Goal: Task Accomplishment & Management: Manage account settings

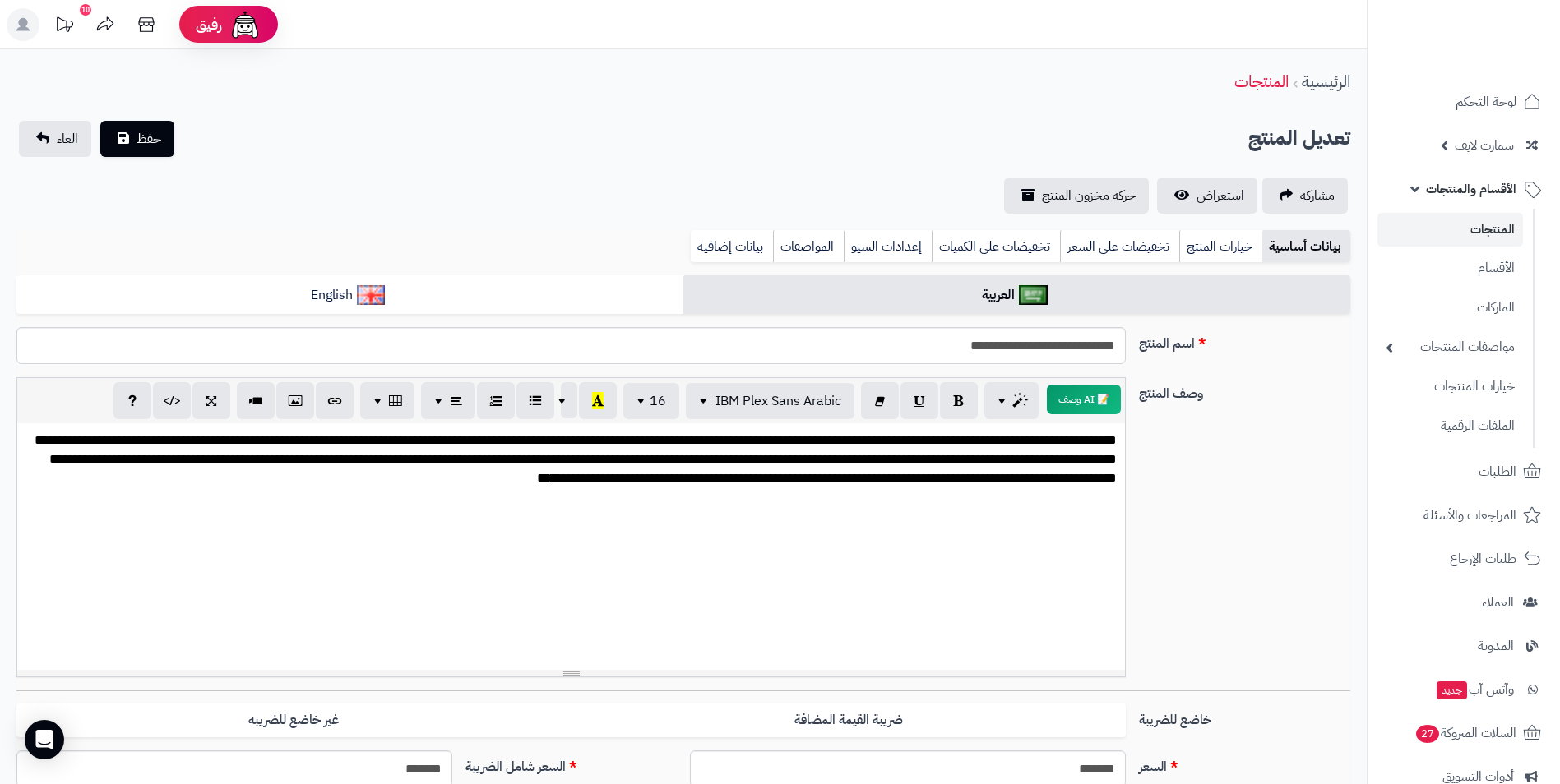
scroll to position [411, 0]
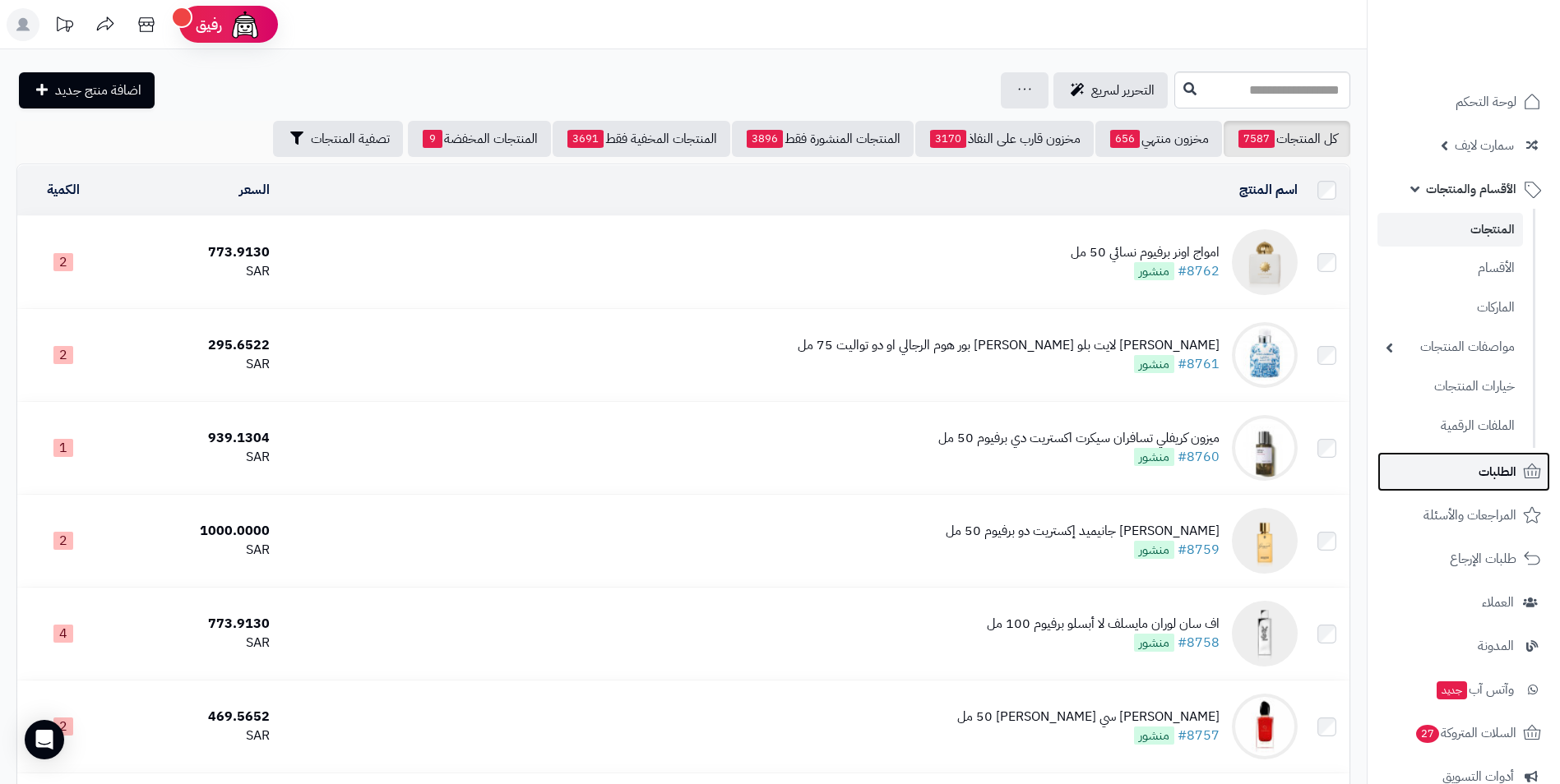
click at [1488, 469] on span "الطلبات" at bounding box center [1497, 471] width 38 height 23
click at [1484, 470] on span "الطلبات" at bounding box center [1497, 471] width 38 height 23
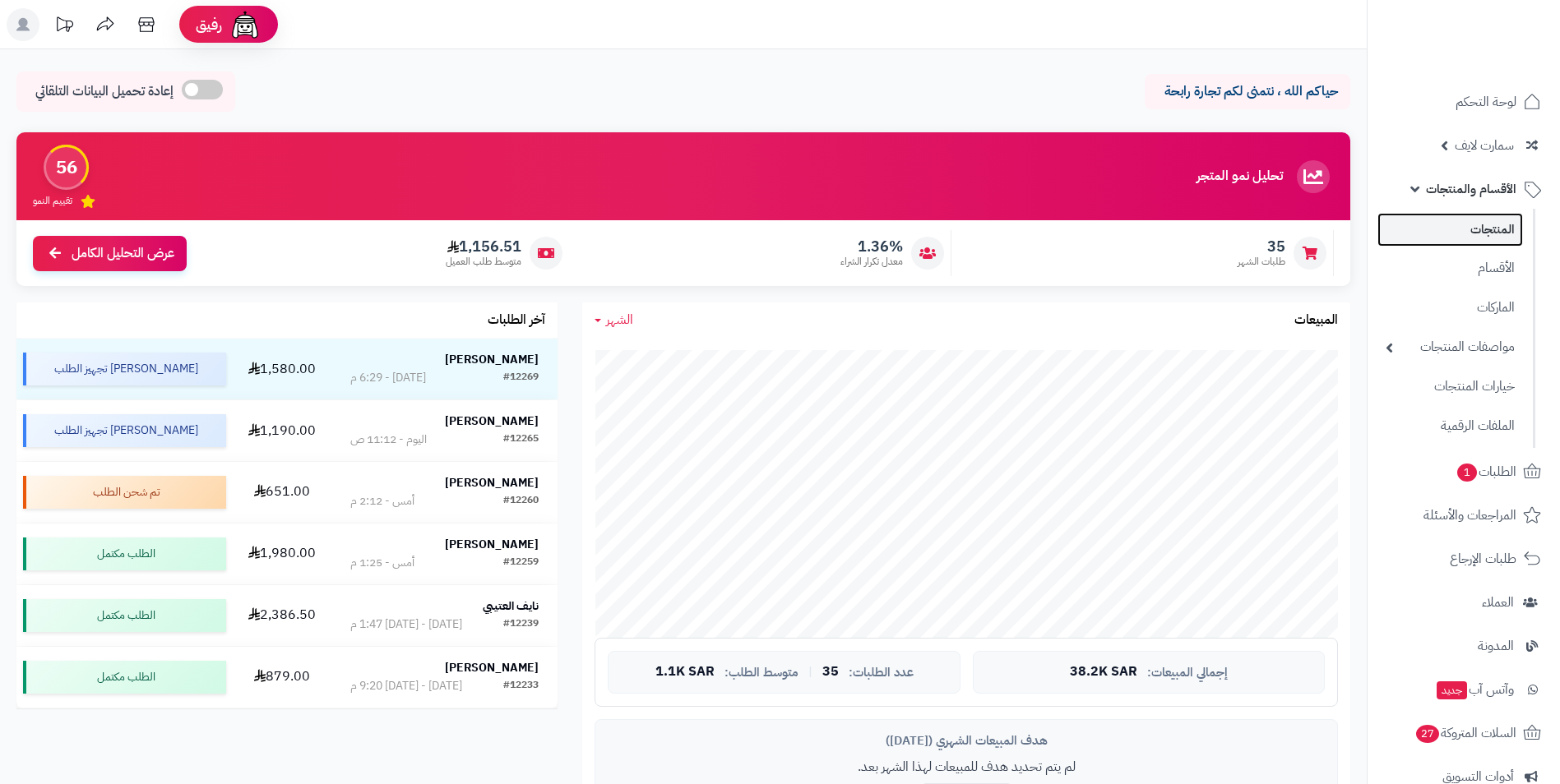
click at [1488, 229] on link "المنتجات" at bounding box center [1450, 229] width 146 height 34
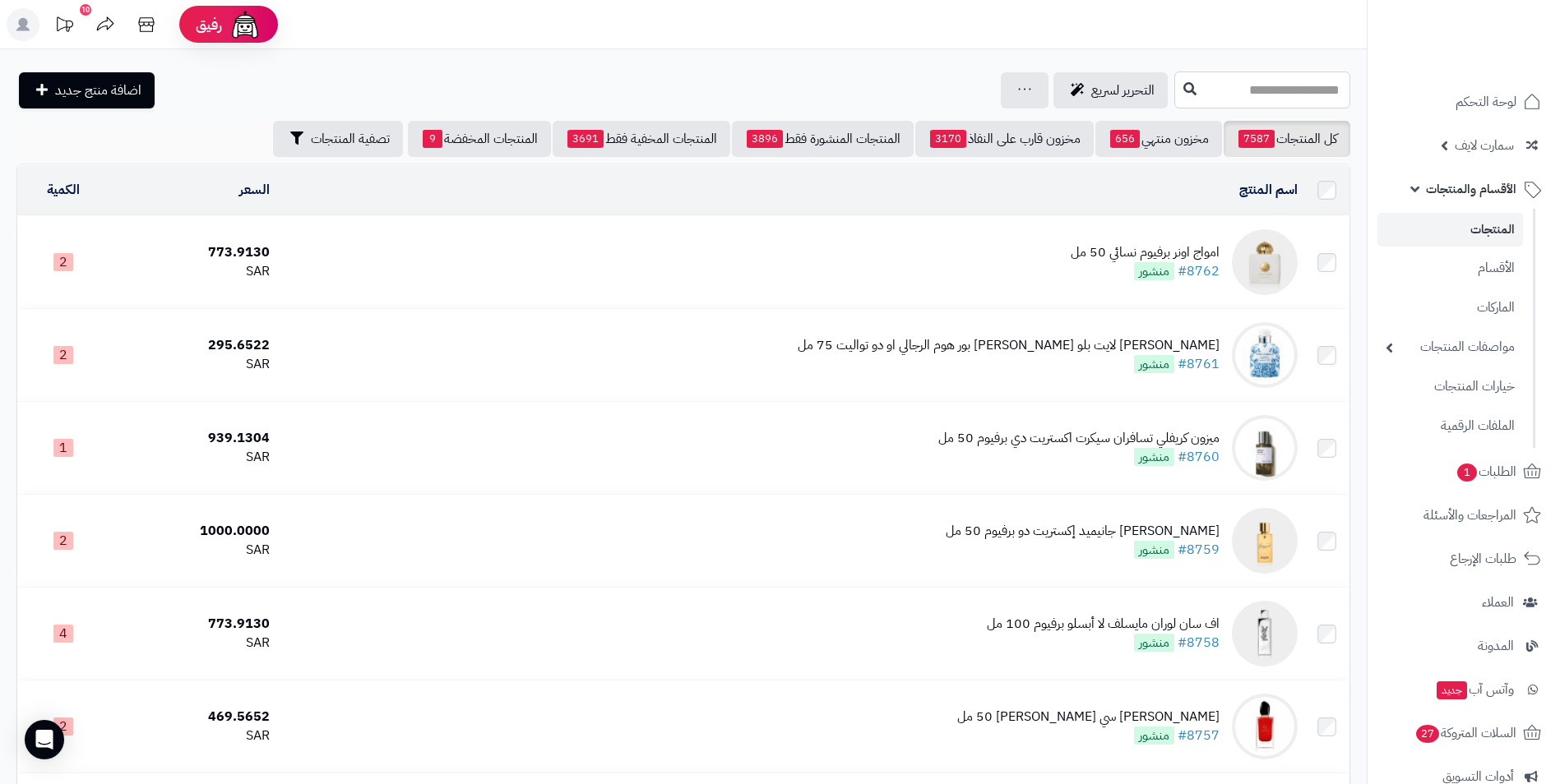
click at [1225, 91] on input "text" at bounding box center [1261, 89] width 176 height 37
paste input "**********"
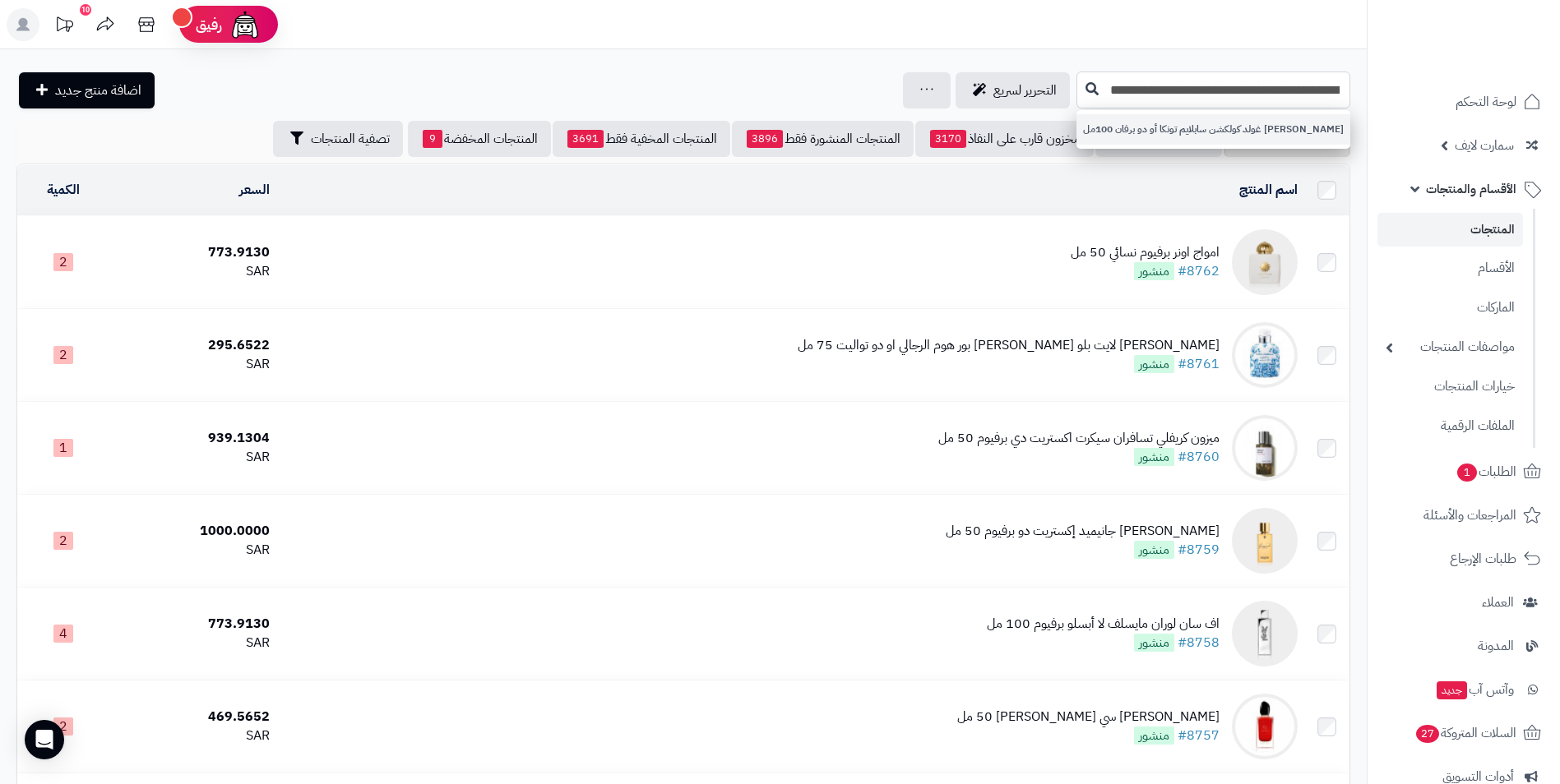
type input "**********"
click at [1211, 137] on link "روبرتو كافالي غولد كولكشن سابلايم تونكا أو دو برفان 100مل" at bounding box center [1213, 129] width 274 height 31
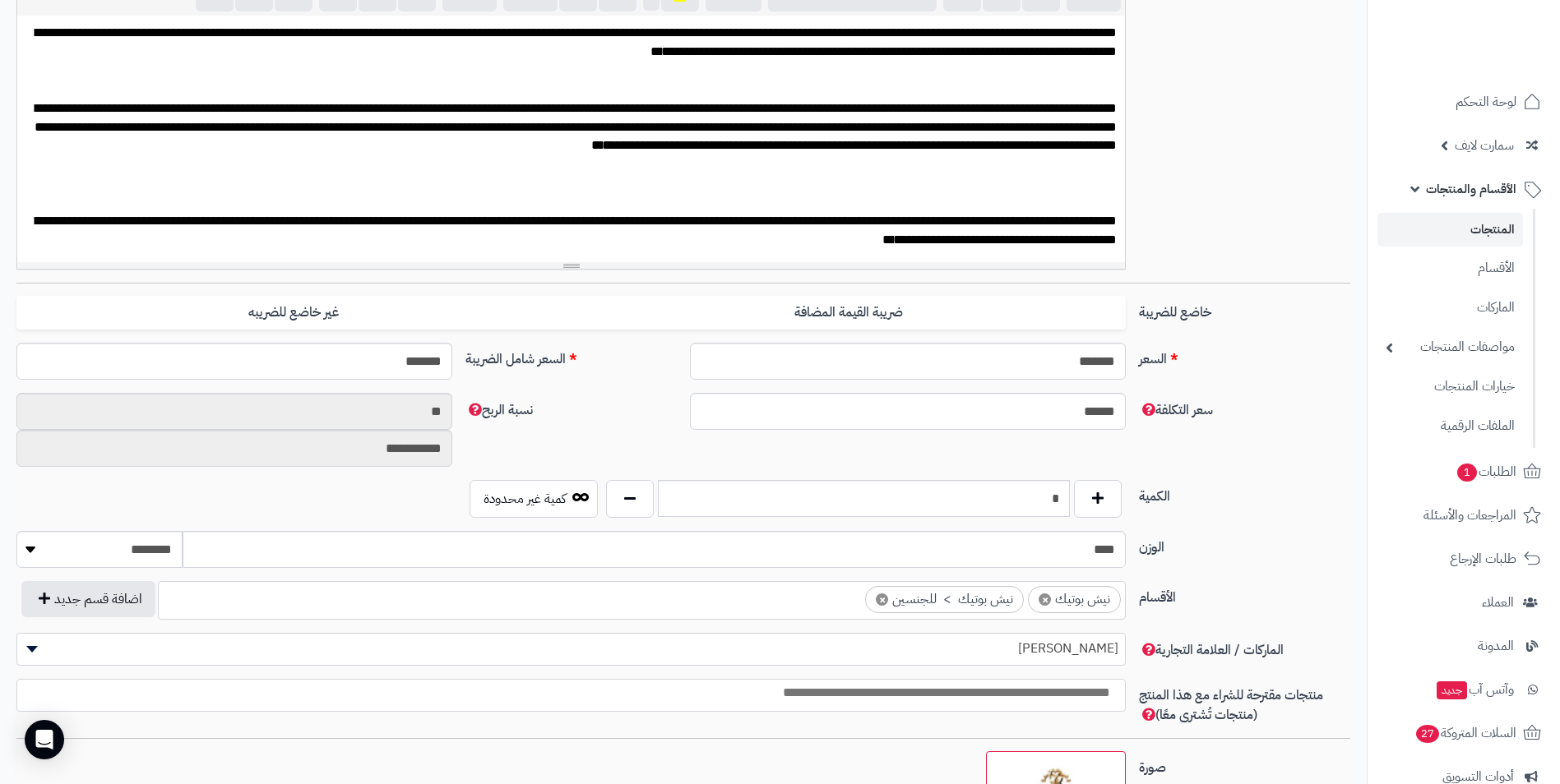
scroll to position [411, 0]
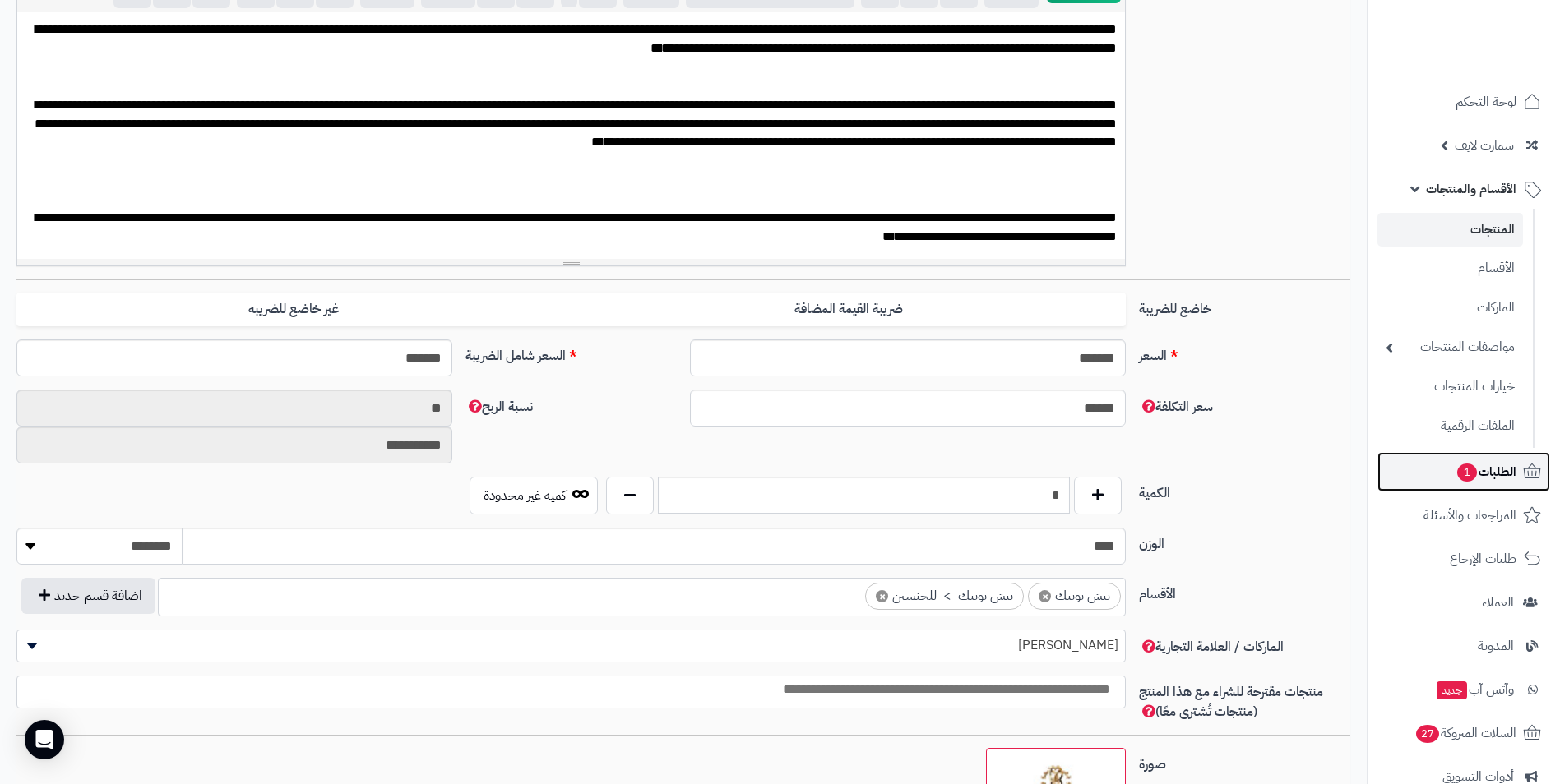
click at [1496, 470] on span "الطلبات 1" at bounding box center [1485, 471] width 61 height 23
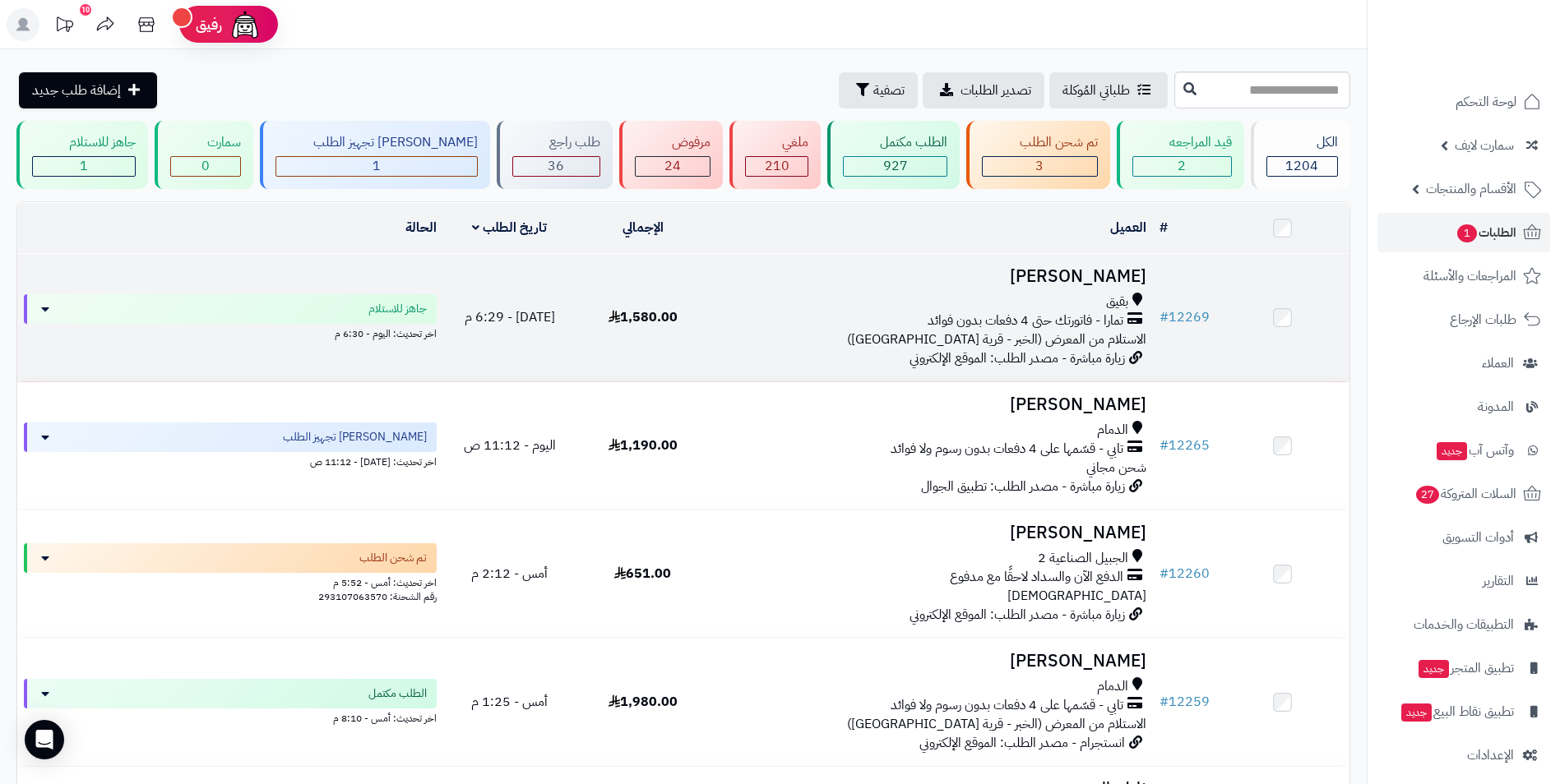
click at [1118, 274] on h3 "راكان العتيبي" at bounding box center [930, 276] width 430 height 19
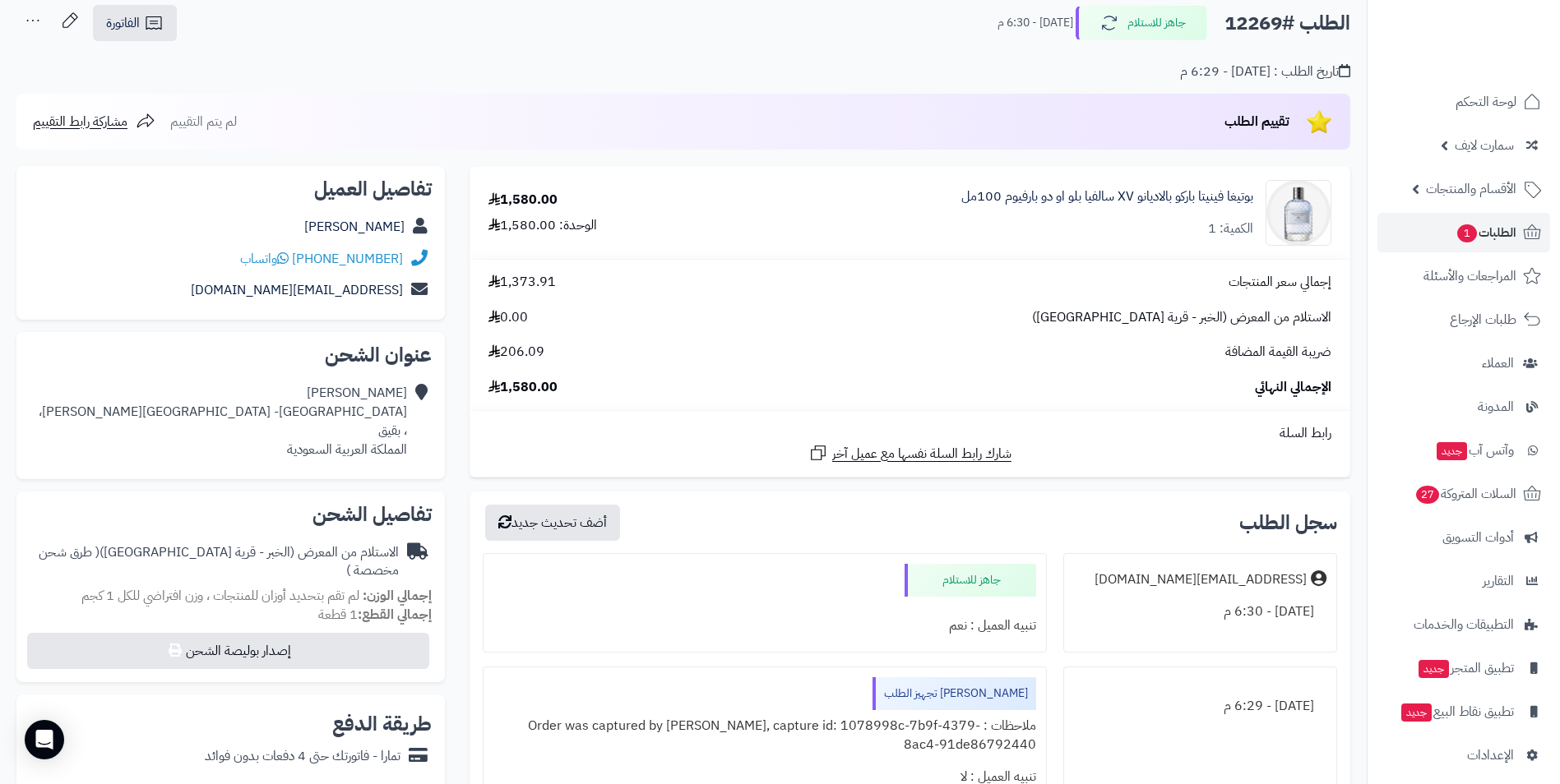
scroll to position [82, 0]
